Goal: Task Accomplishment & Management: Manage account settings

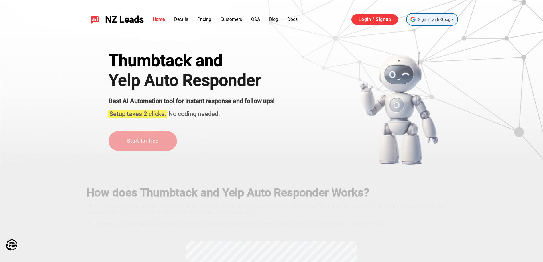
click at [436, 20] on span "Sign in with Google" at bounding box center [436, 20] width 36 height 6
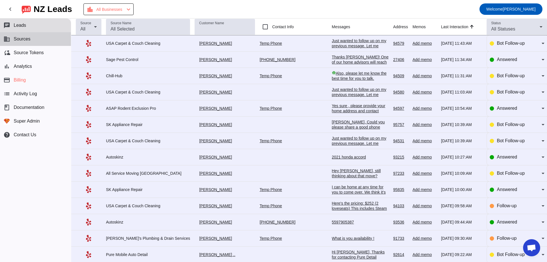
click at [34, 39] on button "business Sources" at bounding box center [35, 39] width 71 height 14
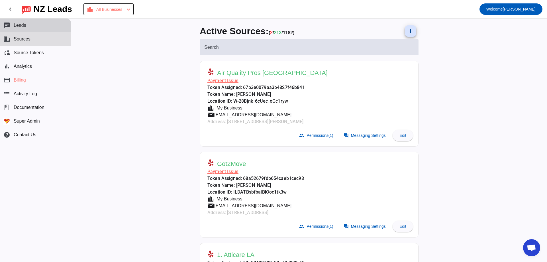
click at [32, 24] on button "chat Leads" at bounding box center [35, 26] width 71 height 14
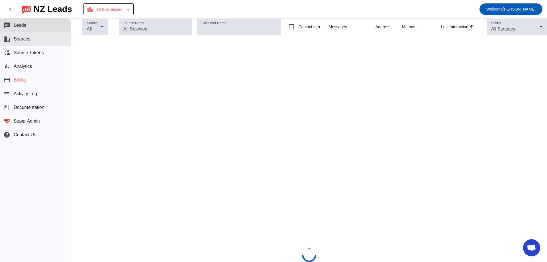
click at [29, 33] on button "business Sources" at bounding box center [35, 39] width 71 height 14
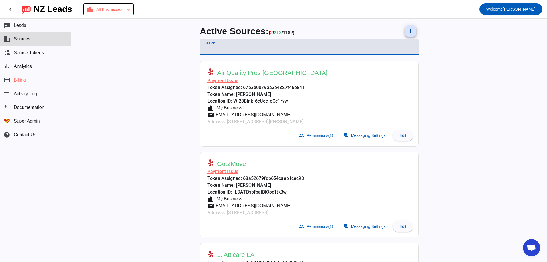
click at [267, 50] on input "Search" at bounding box center [309, 49] width 210 height 7
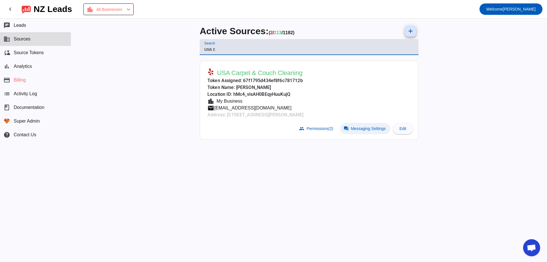
type input "usa c"
click at [357, 131] on span "Messaging Settings" at bounding box center [368, 128] width 35 height 5
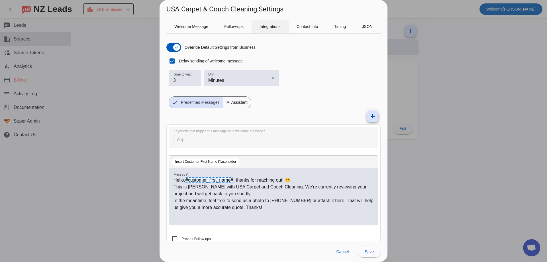
click at [269, 25] on span "Integrations" at bounding box center [269, 26] width 21 height 4
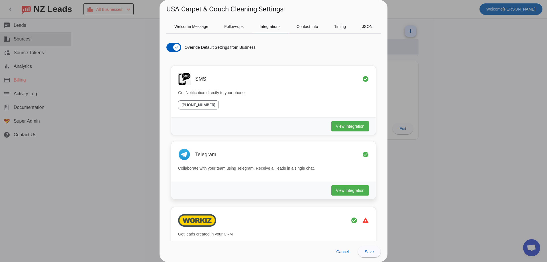
click at [342, 195] on div "View Integration" at bounding box center [273, 189] width 205 height 17
click at [342, 191] on span "View Integration" at bounding box center [350, 190] width 28 height 6
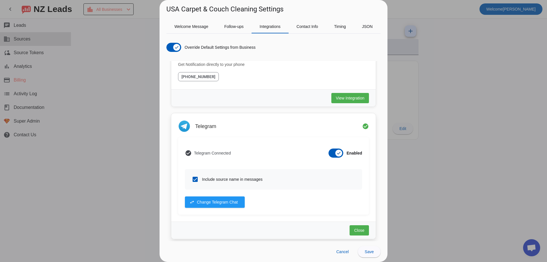
scroll to position [28, 0]
click at [441, 109] on div at bounding box center [273, 131] width 547 height 262
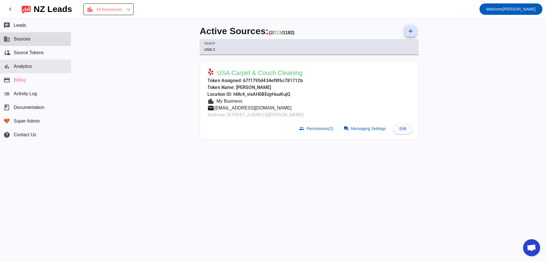
click at [46, 69] on button "bar_chart Analytics" at bounding box center [35, 67] width 71 height 14
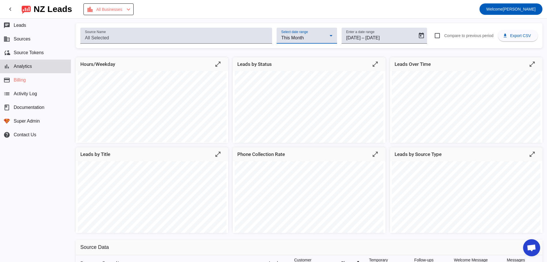
click at [318, 35] on div "This Month" at bounding box center [305, 37] width 48 height 7
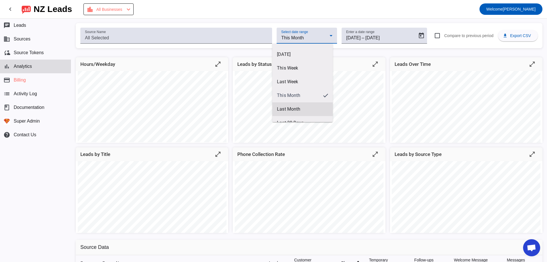
scroll to position [49, 0]
click at [299, 112] on span "Last 90 Days" at bounding box center [302, 113] width 51 height 6
type input "[DATE]"
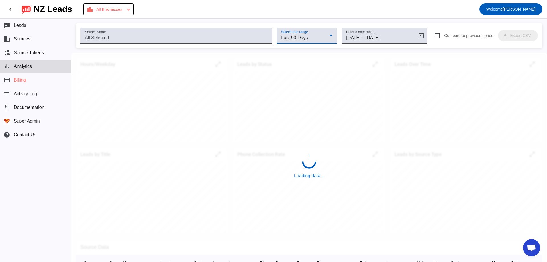
click at [312, 35] on div "Last 90 Days" at bounding box center [305, 37] width 48 height 7
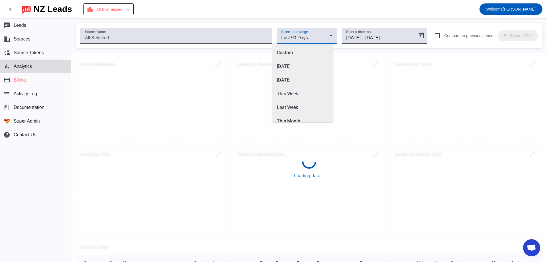
scroll to position [47, 0]
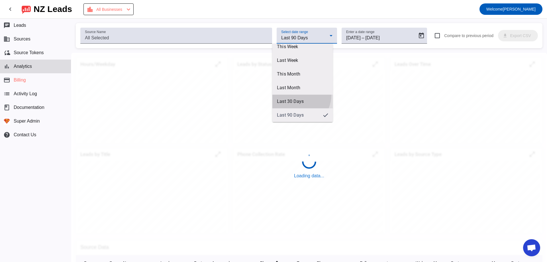
click at [297, 95] on mat-option "Last 30 Days" at bounding box center [302, 102] width 60 height 14
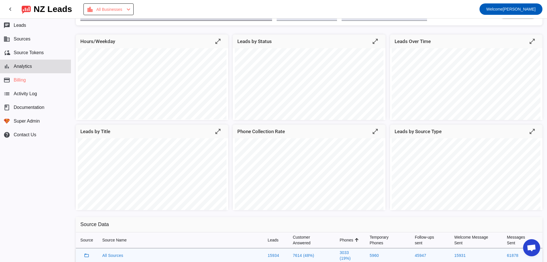
scroll to position [0, 0]
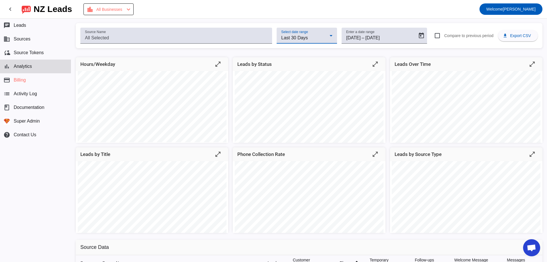
click at [316, 39] on div "Last 30 Days" at bounding box center [305, 37] width 48 height 7
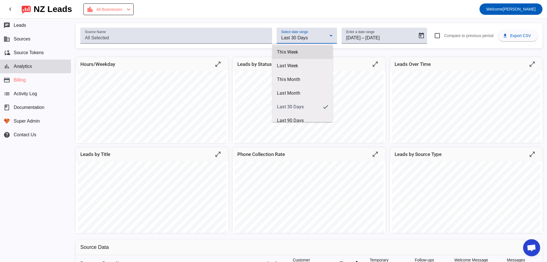
scroll to position [49, 0]
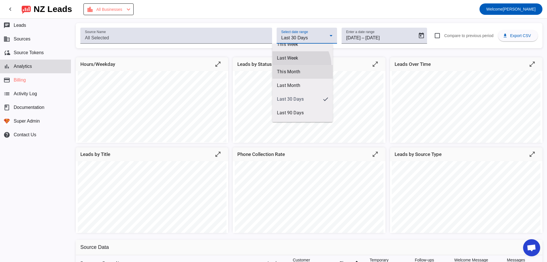
drag, startPoint x: 300, startPoint y: 64, endPoint x: 299, endPoint y: 72, distance: 7.4
click at [299, 72] on div "Custom [DATE] [DATE] This Week Last Week This Month Last Month Last 30 Days Las…" at bounding box center [302, 83] width 60 height 78
click at [299, 72] on span "This Month" at bounding box center [302, 72] width 51 height 6
type input "[DATE]"
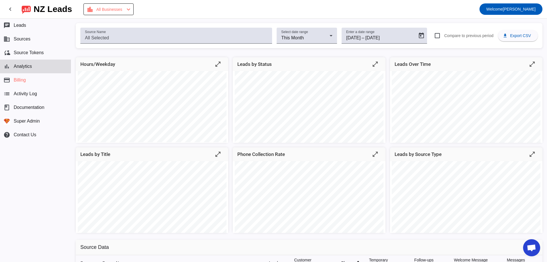
scroll to position [171, 0]
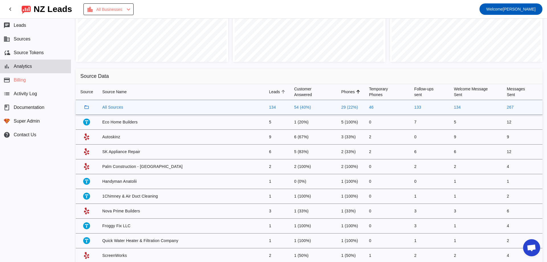
click at [269, 92] on div "Leads" at bounding box center [274, 92] width 11 height 6
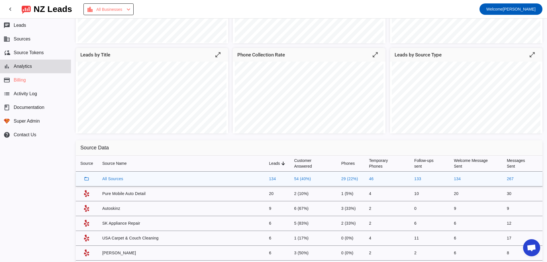
scroll to position [0, 0]
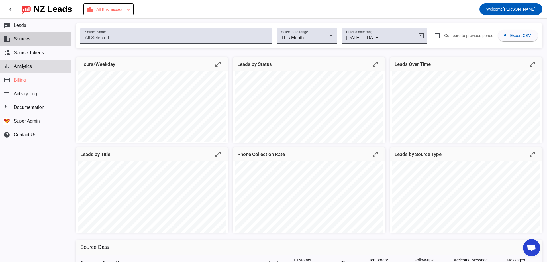
click at [50, 33] on button "business Sources" at bounding box center [35, 39] width 71 height 14
